Goal: Go to known website: Access a specific website the user already knows

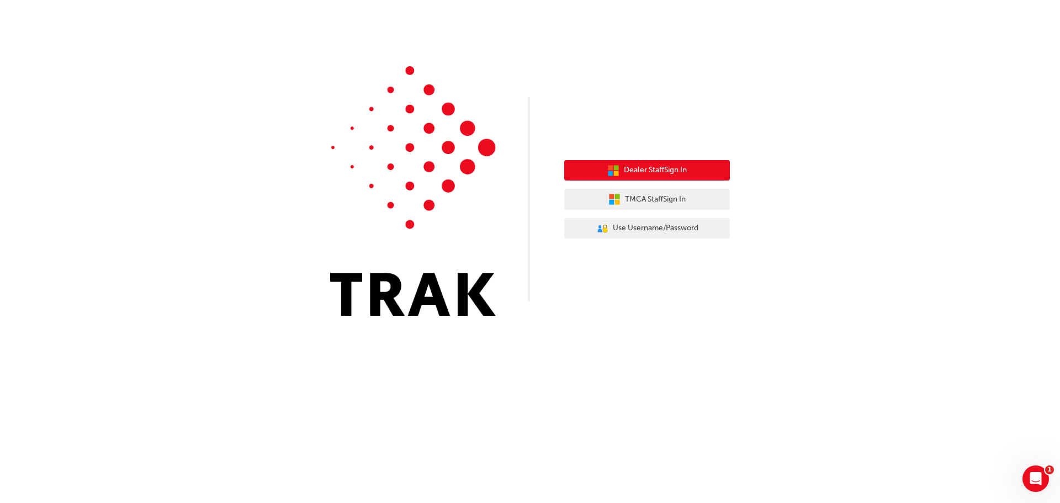
click at [670, 168] on span "Dealer Staff Sign In" at bounding box center [655, 170] width 63 height 13
